Goal: Task Accomplishment & Management: Manage account settings

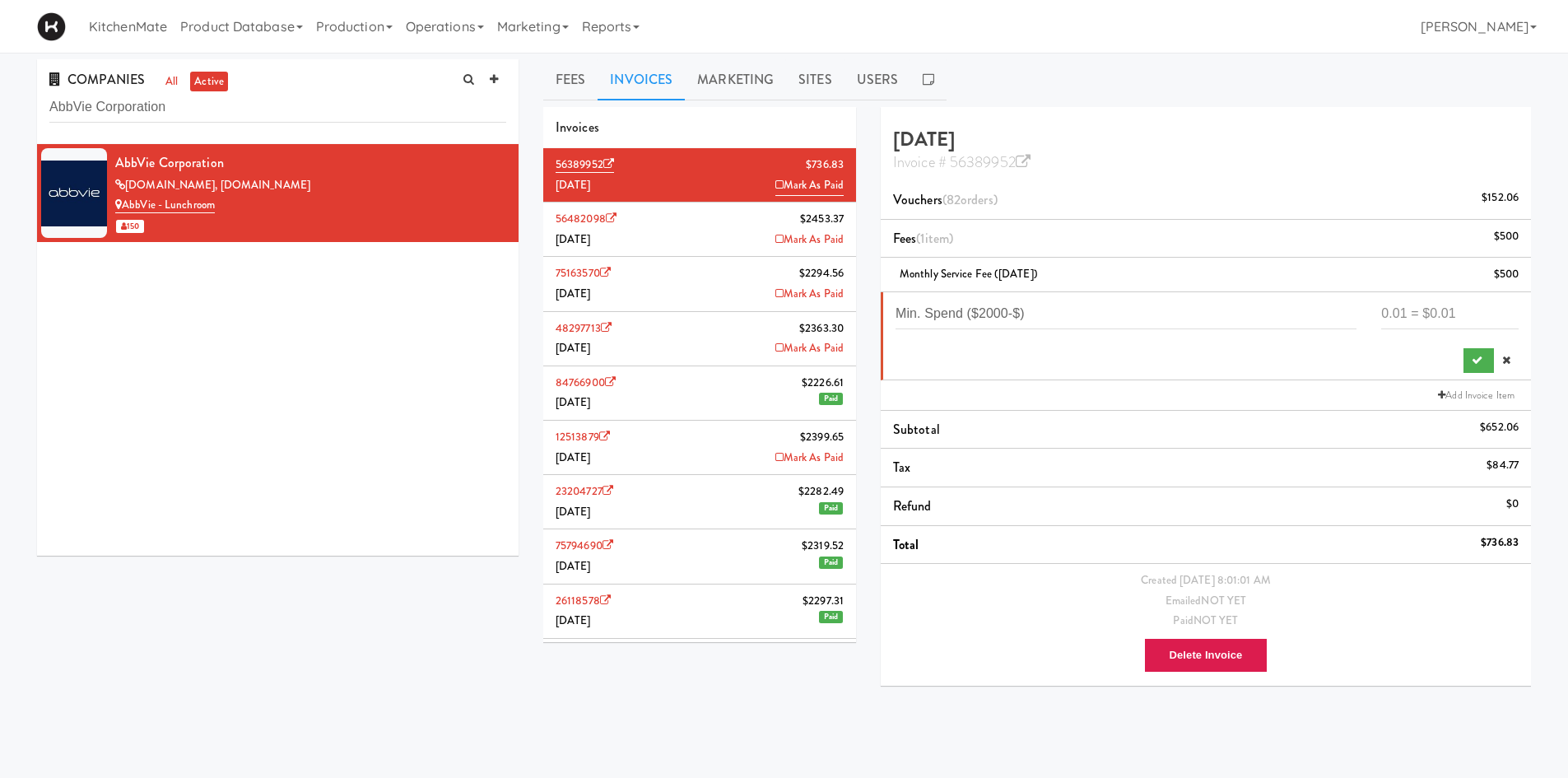
click at [722, 218] on li "56482098 $2453.37 [DATE] Mark As Paid" at bounding box center [699, 229] width 312 height 54
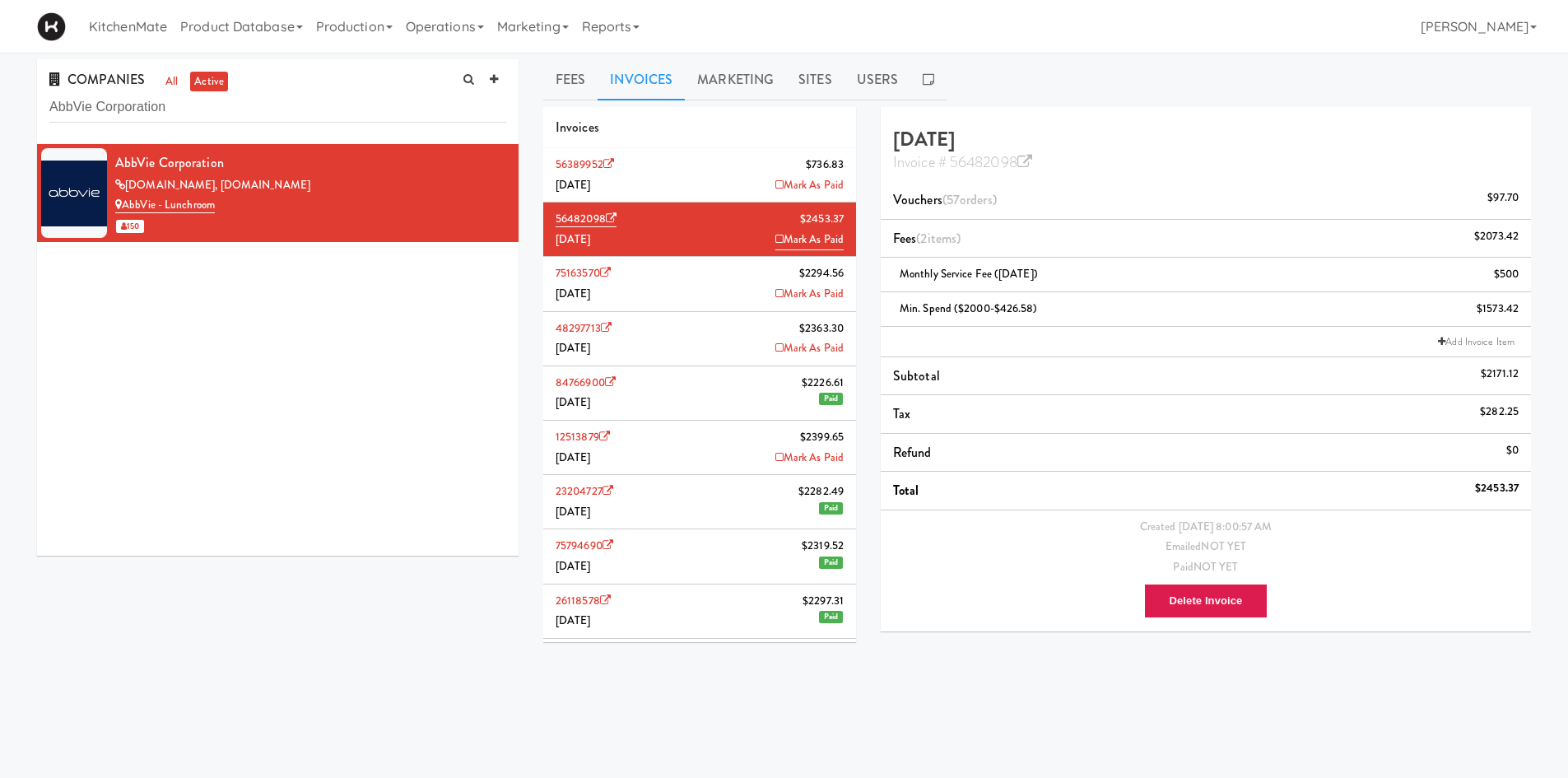
click at [718, 163] on li "56389952 $736.83 [DATE] Mark As Paid" at bounding box center [699, 175] width 312 height 54
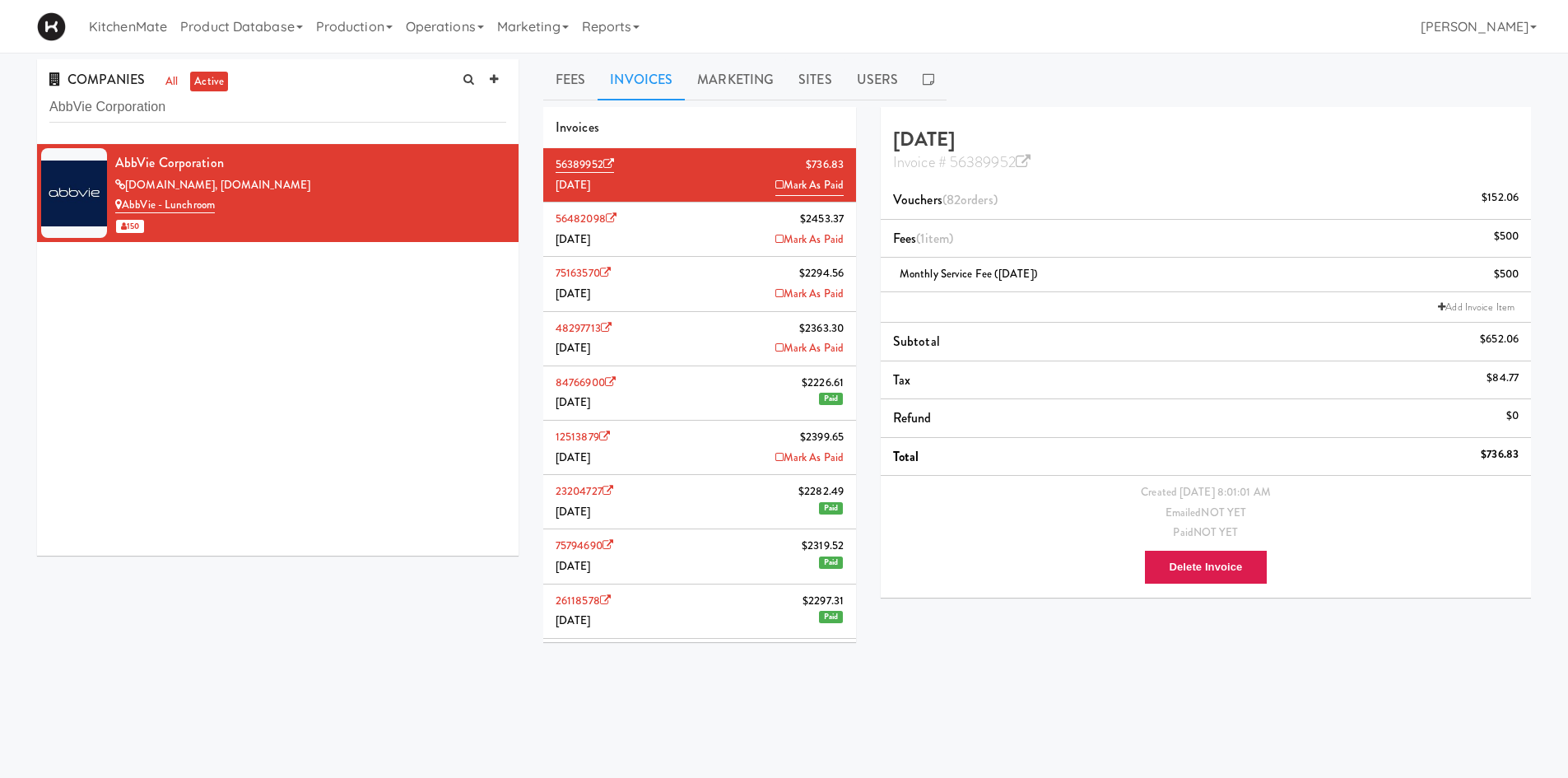
click at [695, 223] on li "56482098 $2453.37 [DATE] Mark As Paid" at bounding box center [699, 229] width 312 height 54
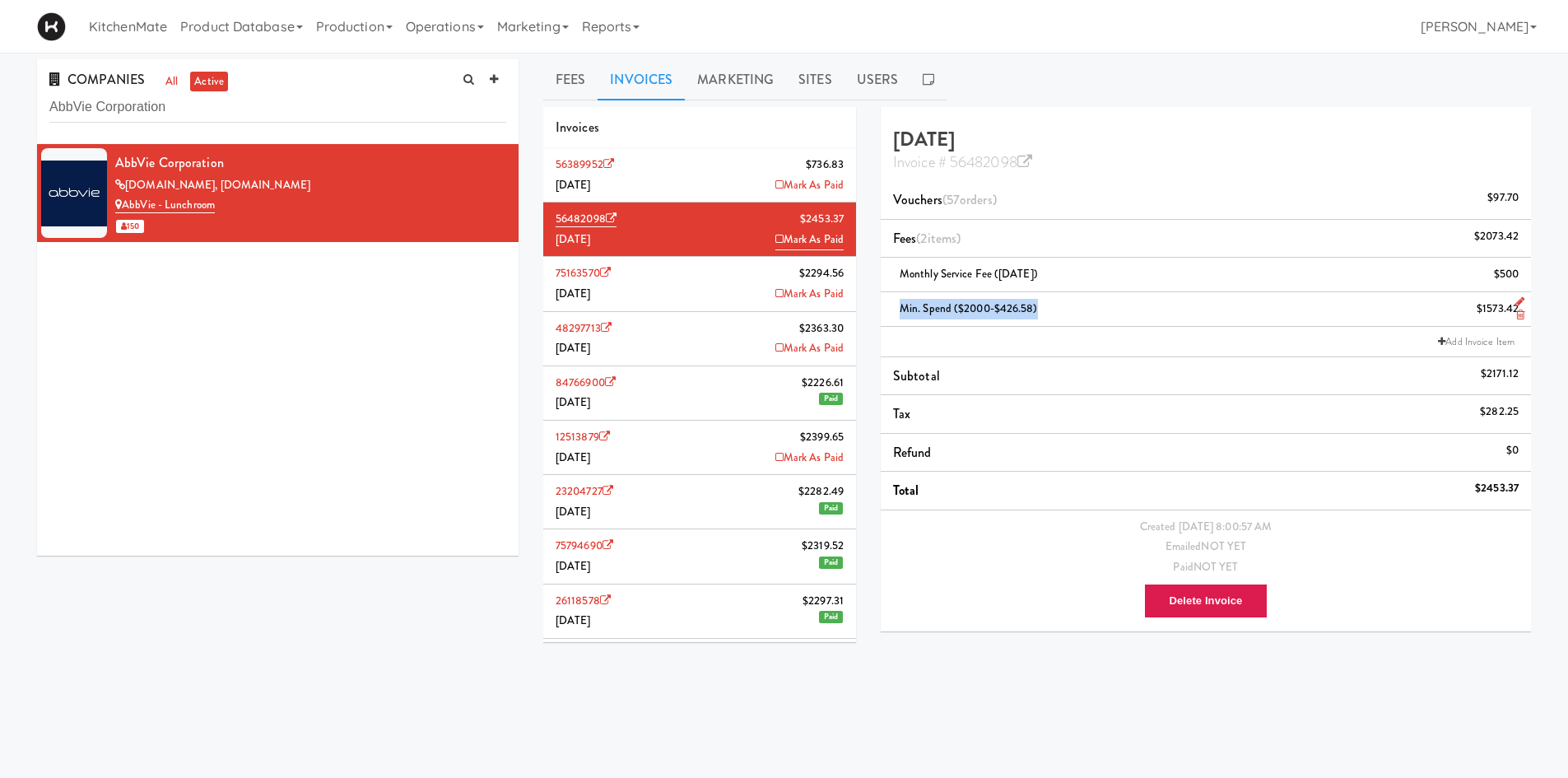
drag, startPoint x: 1051, startPoint y: 312, endPoint x: 897, endPoint y: 310, distance: 154.0
click at [897, 310] on div "Min. Spend ($2000-$426.58) $1573.42" at bounding box center [1205, 309] width 626 height 21
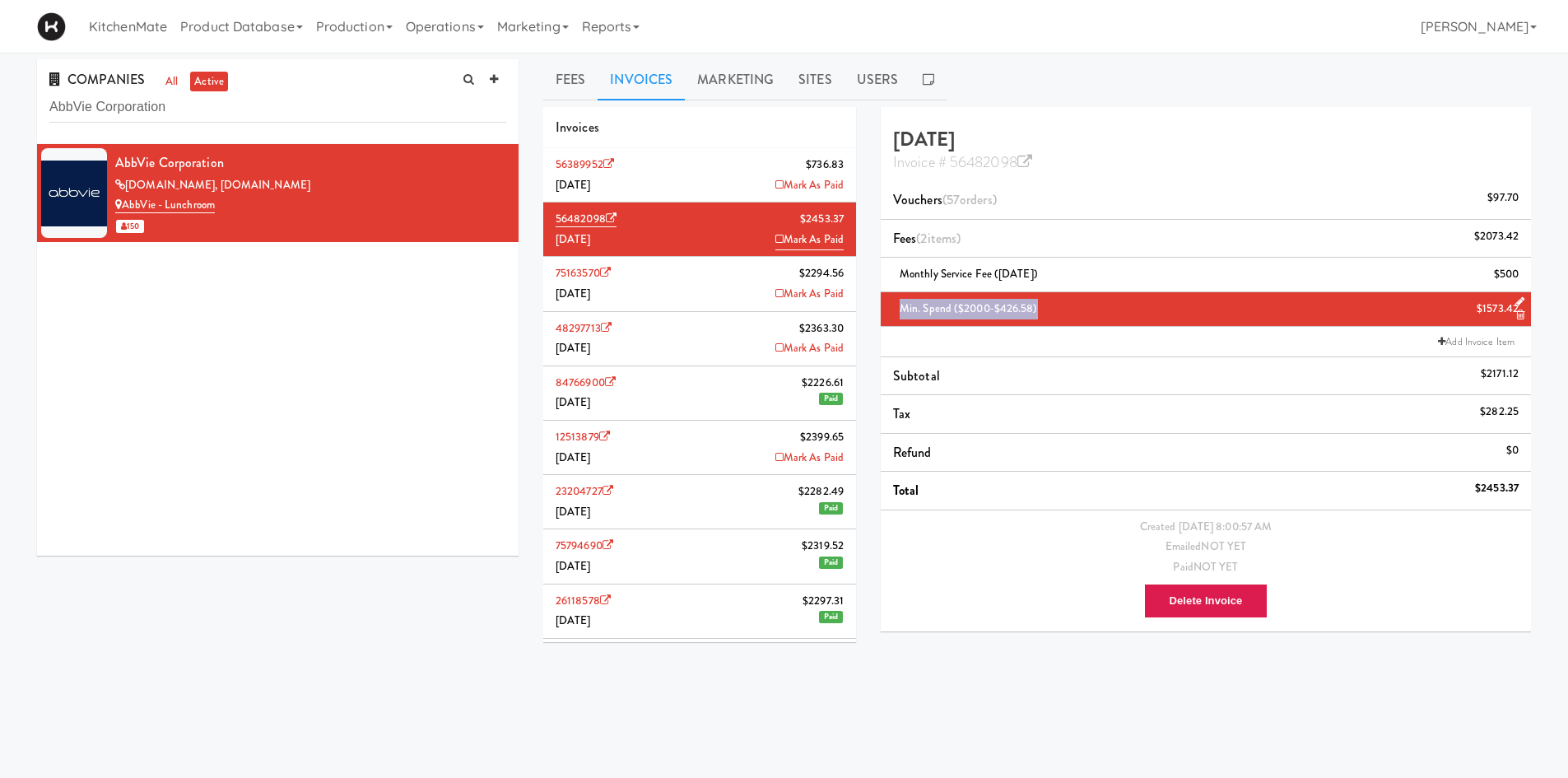
click at [1041, 312] on div "Min. Spend ($2000-$426.58) $1573.42" at bounding box center [1205, 309] width 626 height 21
drag, startPoint x: 1038, startPoint y: 299, endPoint x: 888, endPoint y: 311, distance: 150.5
click at [888, 311] on li "Min. Spend ($2000-$426.58) $1573.42" at bounding box center [1206, 309] width 650 height 34
copy span "Min. Spend ($2000-$426.58)"
click at [720, 172] on li "56389952 $736.83 [DATE] Mark As Paid" at bounding box center [699, 175] width 312 height 54
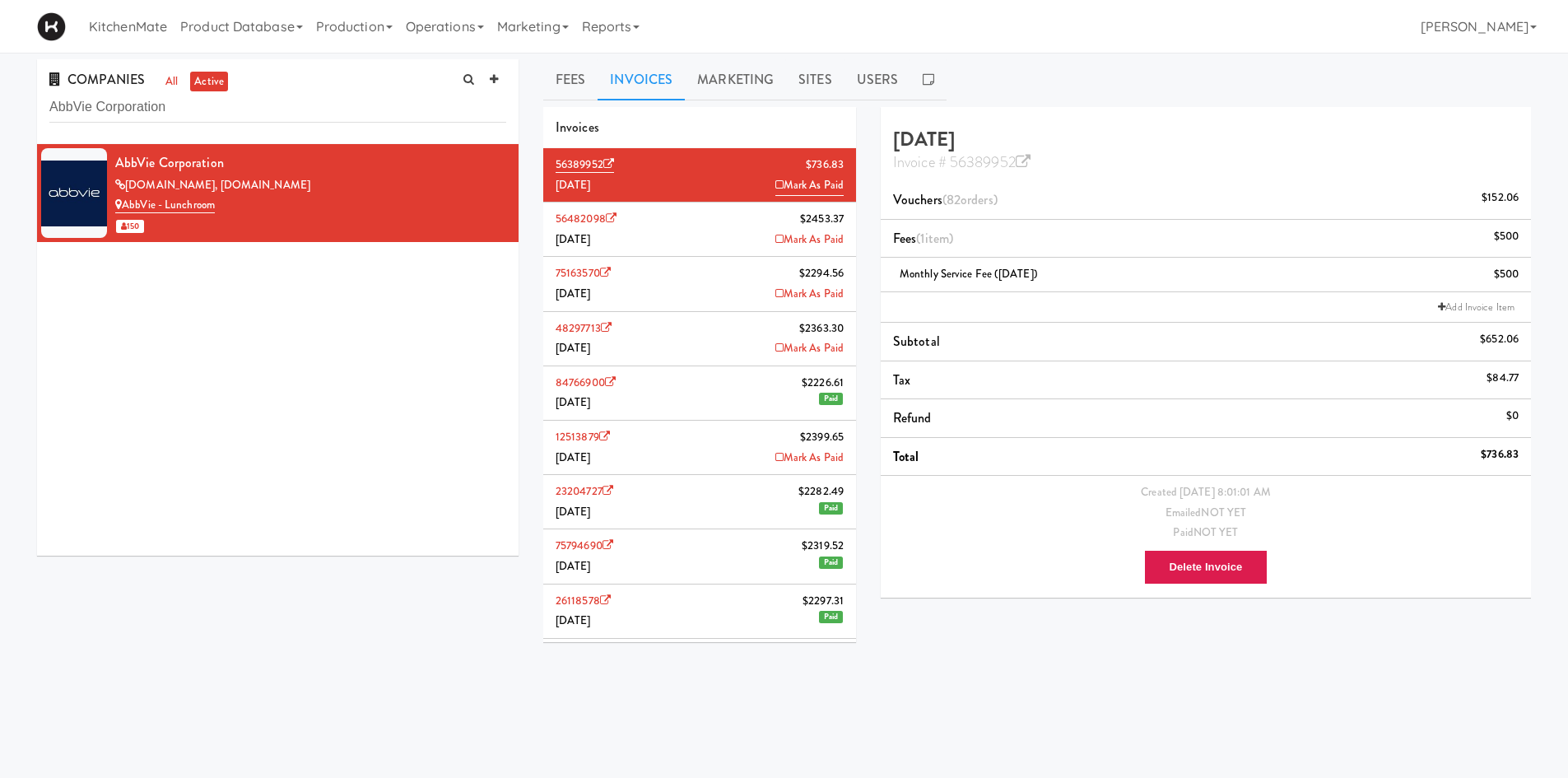
click at [1019, 332] on li "Subtotal $652.06" at bounding box center [1206, 342] width 650 height 39
click at [1030, 295] on li "Add Invoice Item" at bounding box center [1206, 307] width 650 height 30
click at [1251, 306] on link "Add Invoice Item" at bounding box center [1476, 307] width 85 height 17
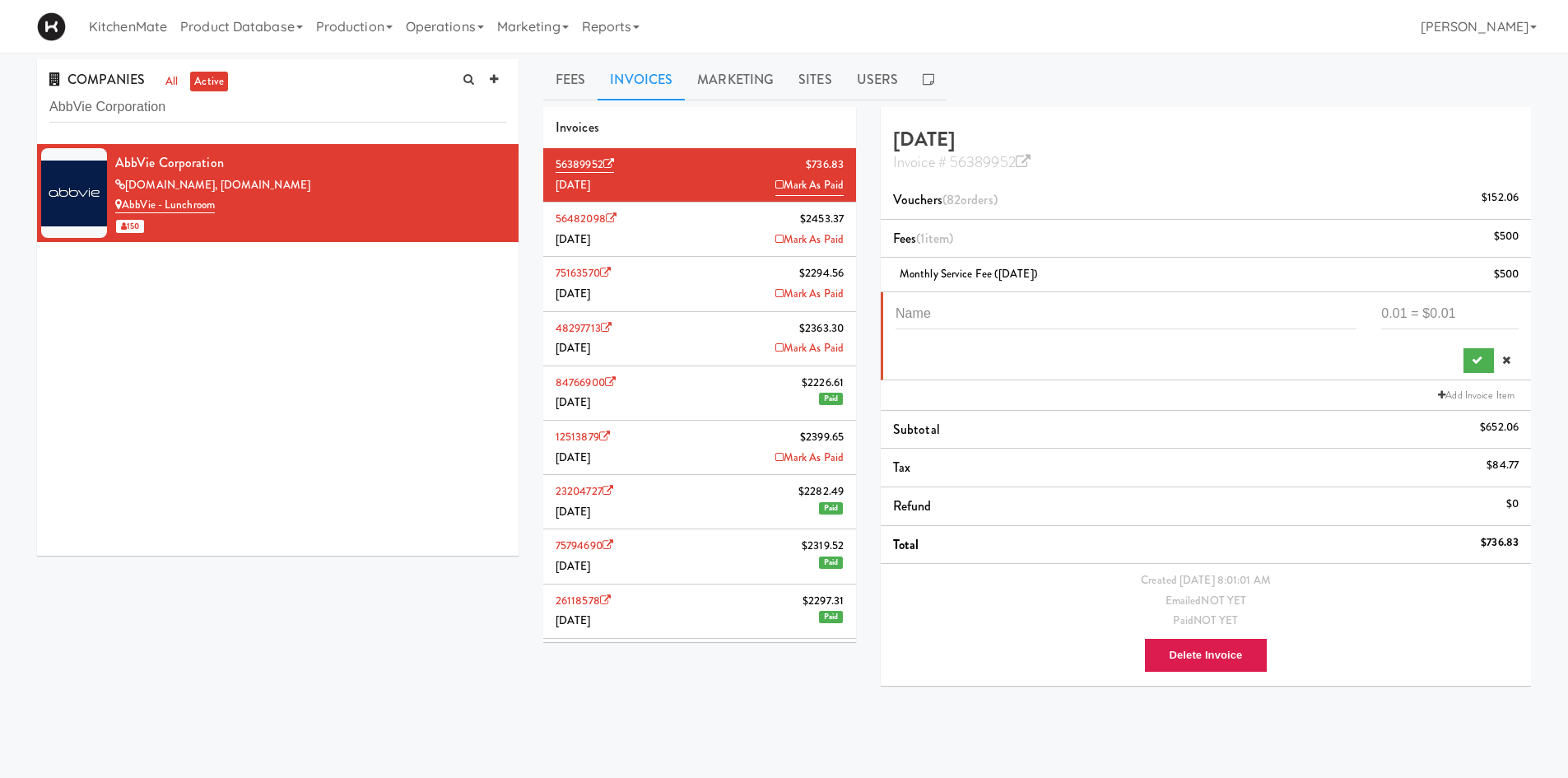
click at [1103, 295] on li at bounding box center [1206, 336] width 650 height 88
click at [1106, 321] on input "text" at bounding box center [1126, 314] width 461 height 30
paste input "Min. Spend ($2000-$426.58)"
click at [1039, 307] on input "Min. Spend ($2000-$426.58)" at bounding box center [1126, 314] width 461 height 30
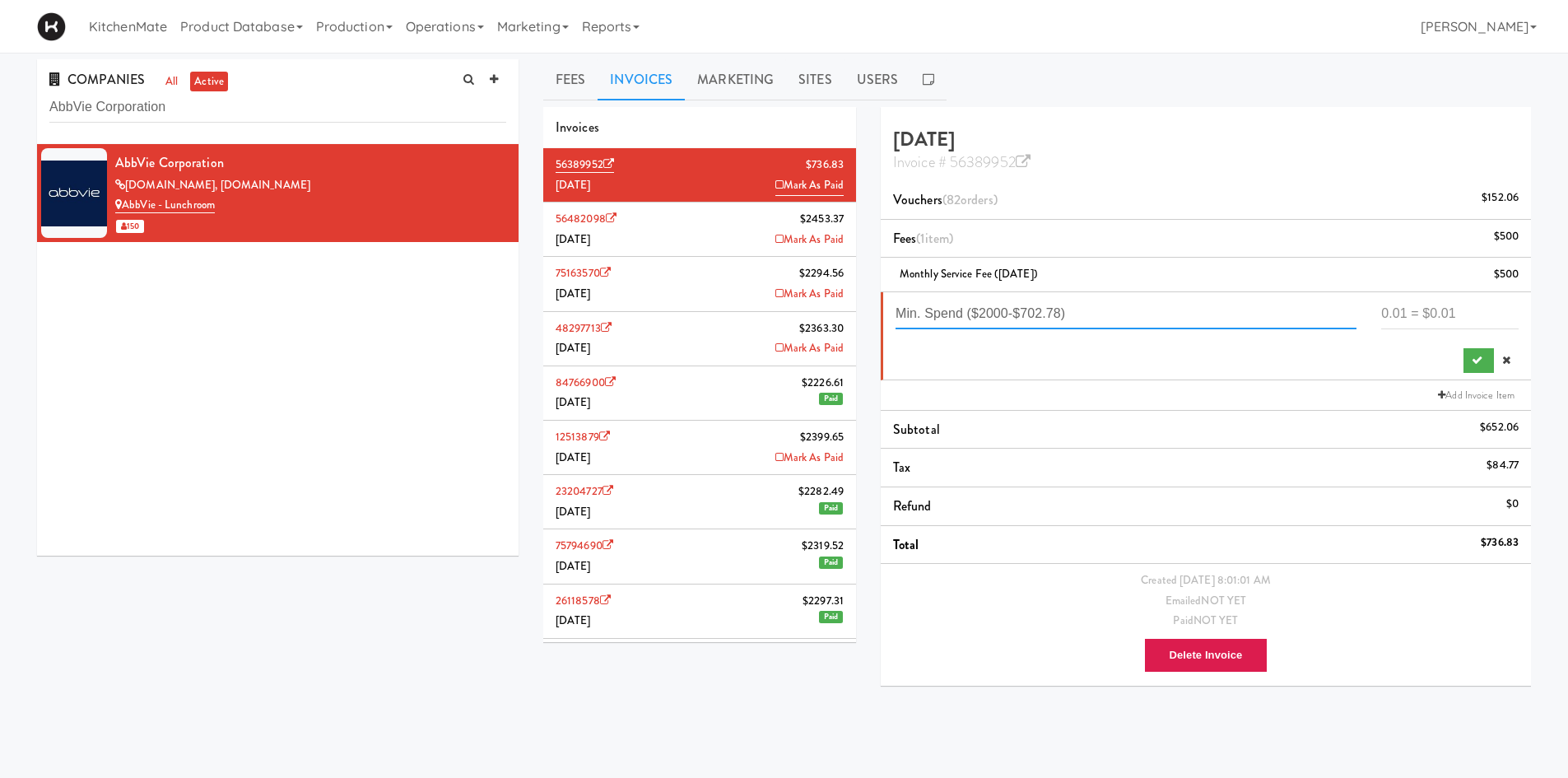
type input "Min. Spend ($2000-$702.78)"
click at [1251, 314] on input "number" at bounding box center [1450, 314] width 137 height 30
type input "1297.22"
click at [1251, 364] on icon "submit" at bounding box center [1477, 360] width 11 height 11
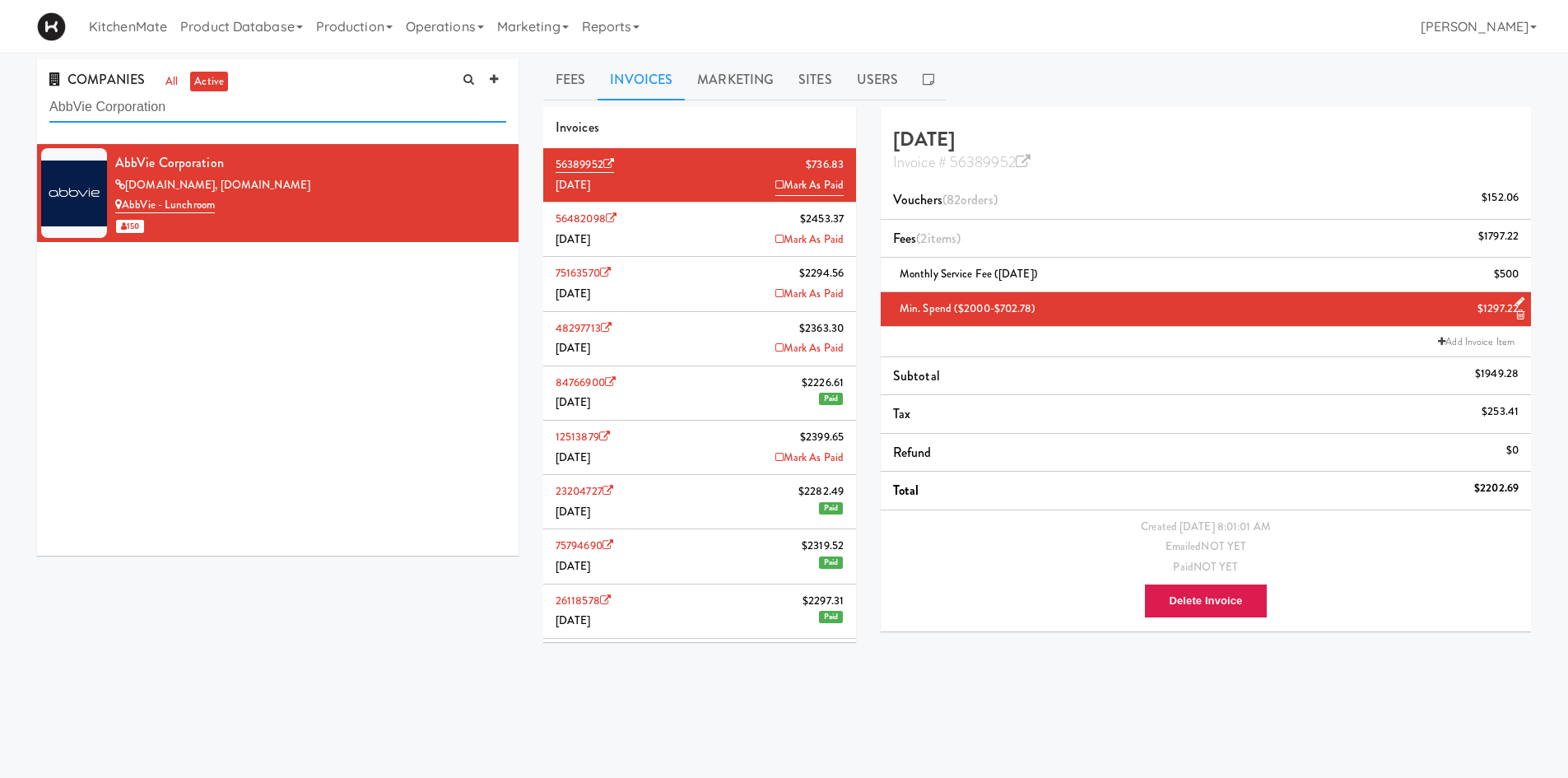
click at [310, 105] on input "AbbVie Corporation" at bounding box center [277, 107] width 456 height 30
paste input "eroCentre"
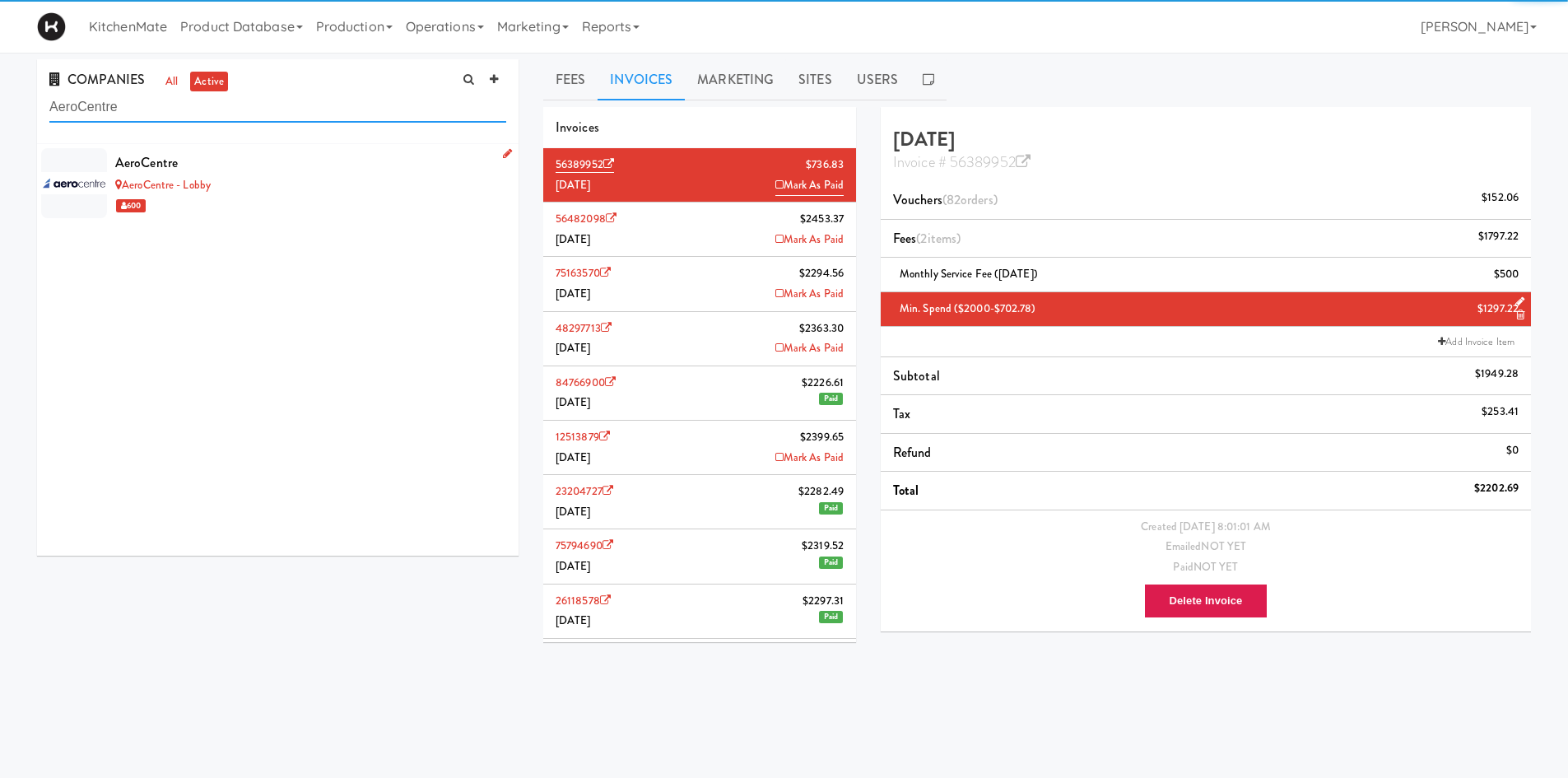
type input "AeroCentre"
click at [324, 162] on div "AeroCentre" at bounding box center [311, 162] width 391 height 24
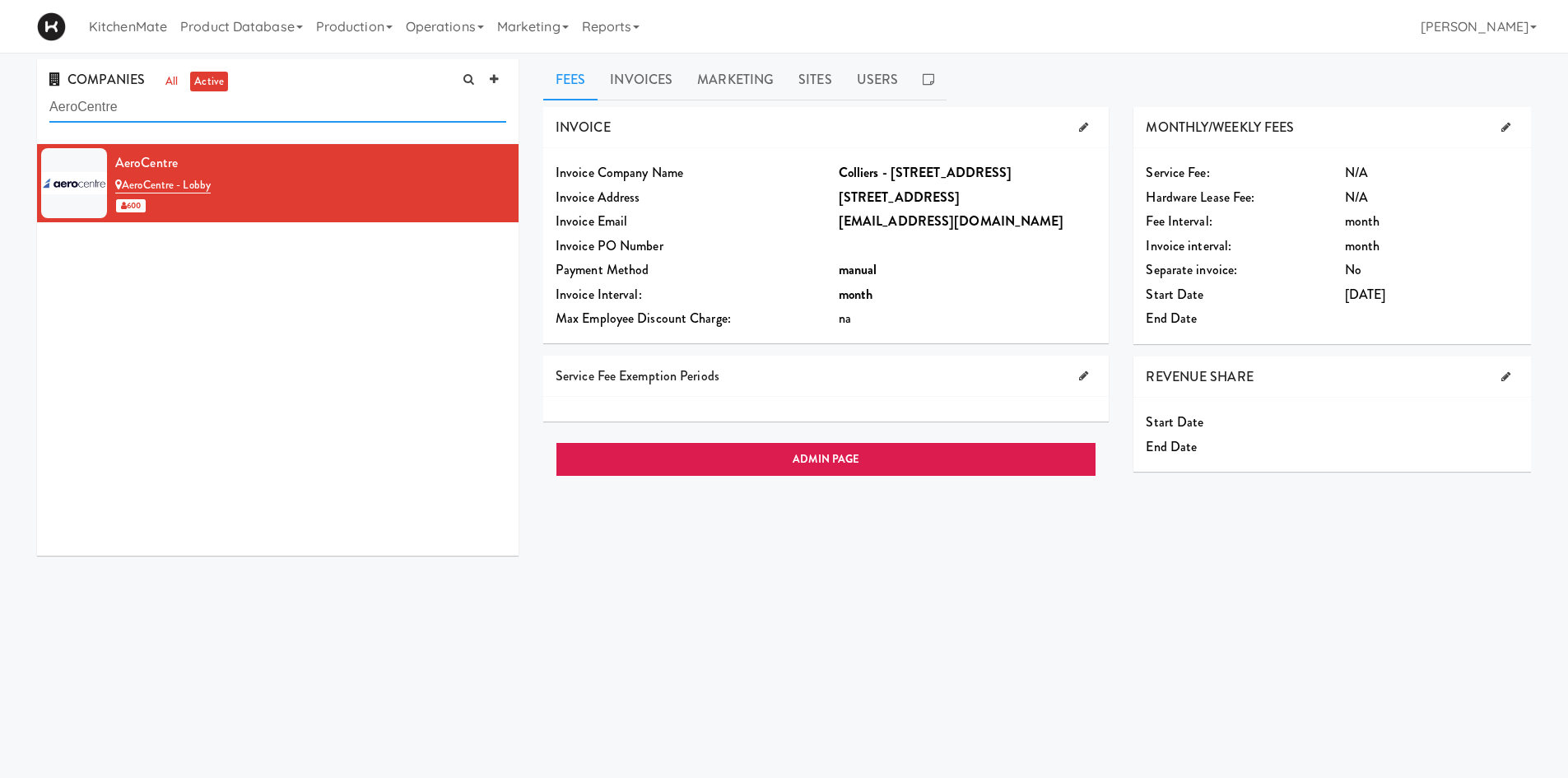
click at [189, 117] on input "AeroCentre" at bounding box center [277, 107] width 456 height 30
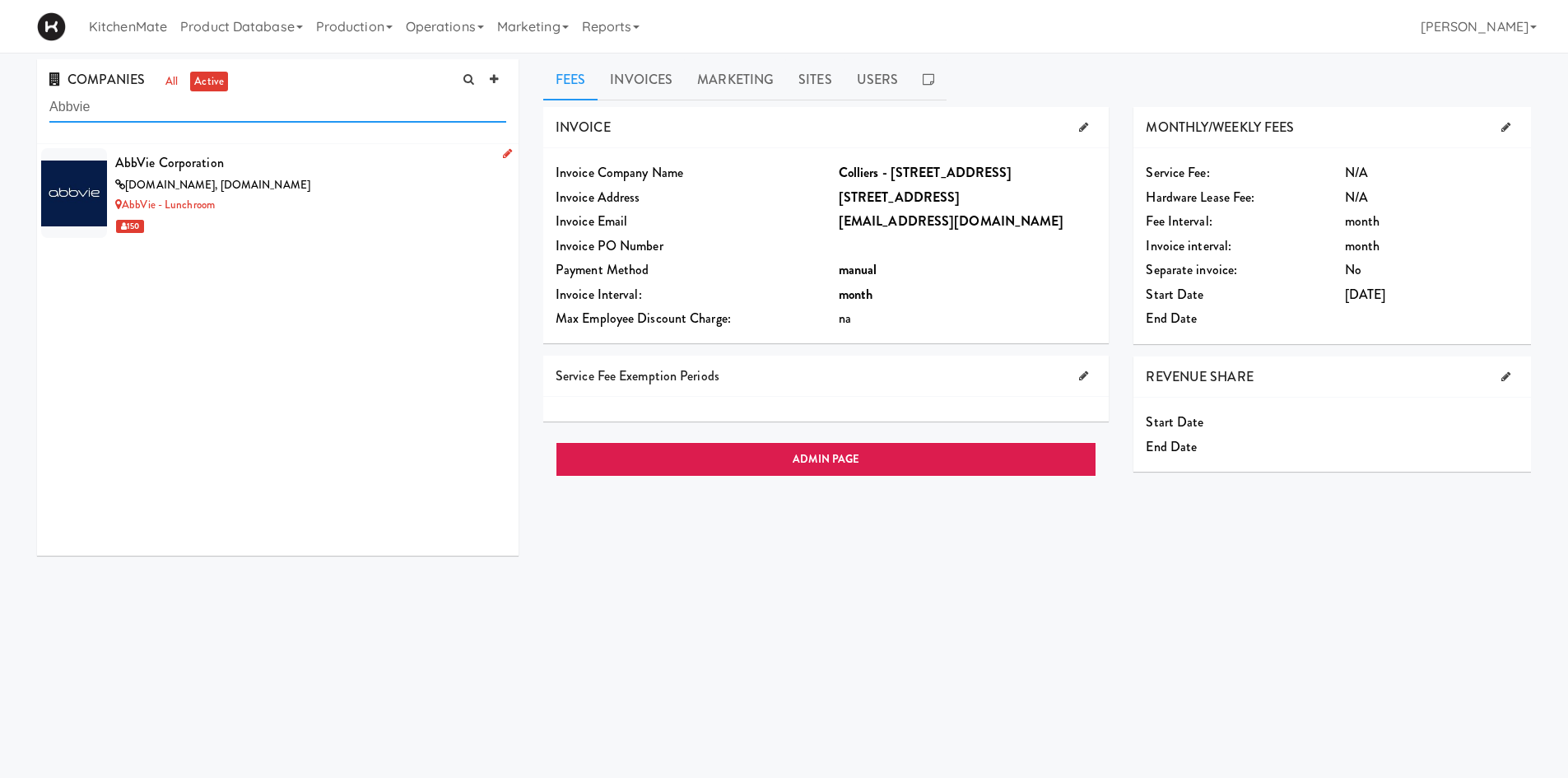
type input "Abbvie"
click at [255, 164] on div "AbbVie Corporation" at bounding box center [311, 162] width 391 height 24
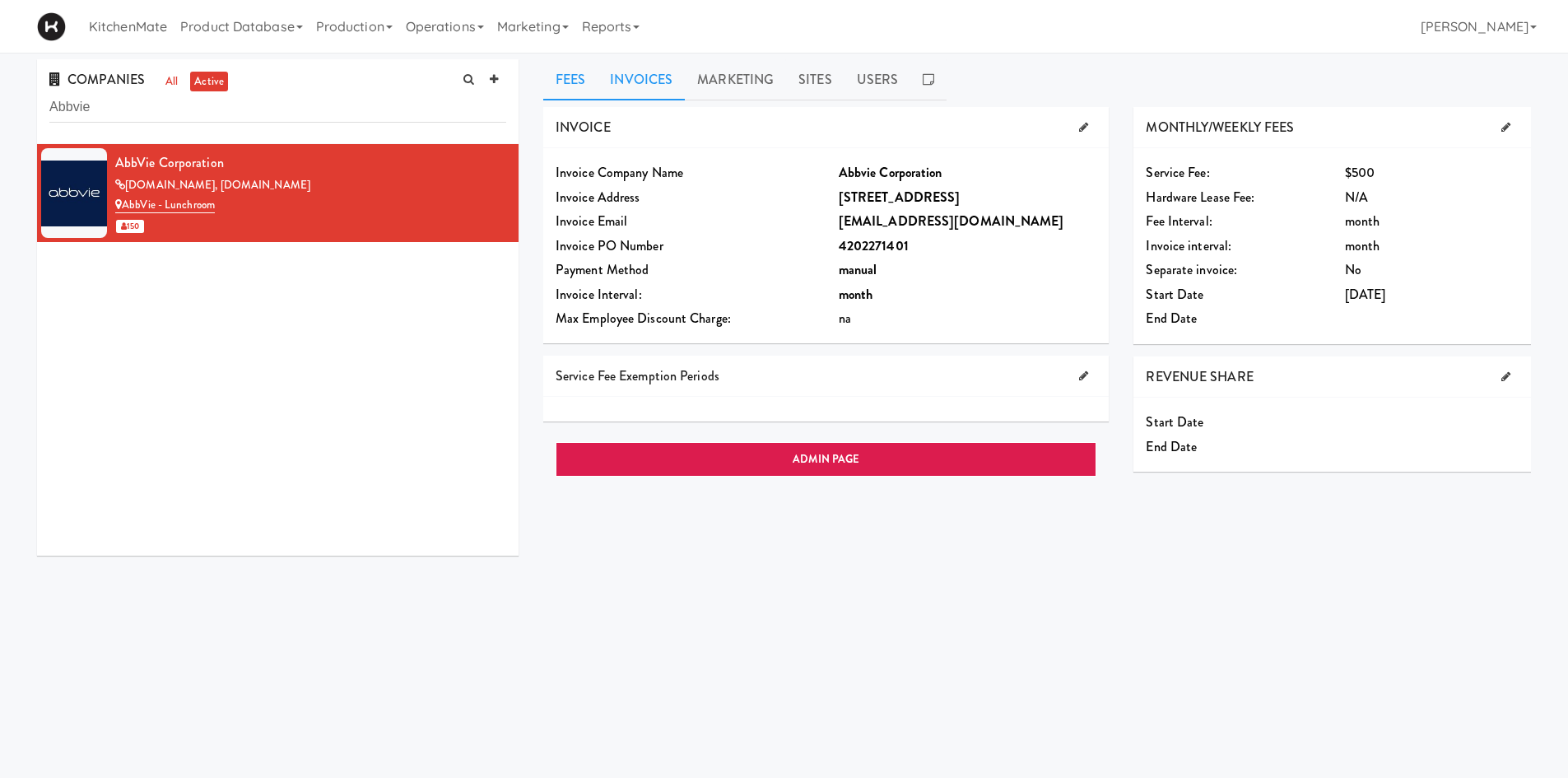
click at [655, 89] on link "Invoices" at bounding box center [642, 80] width 87 height 41
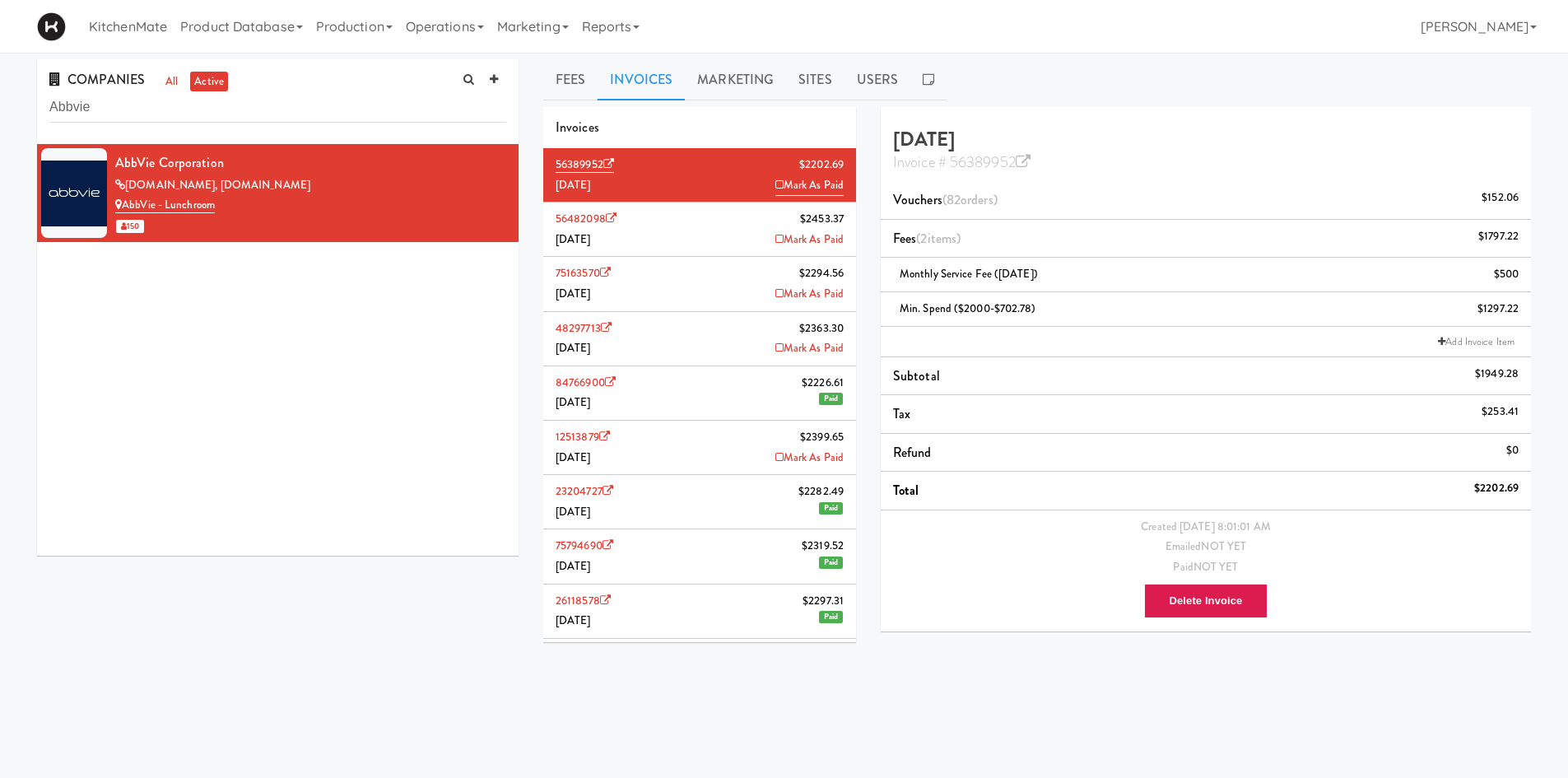
click at [1251, 183] on li "Vouchers (82 orders ) $152.06" at bounding box center [1206, 200] width 650 height 39
click at [1024, 155] on icon at bounding box center [1024, 162] width 15 height 15
